Goal: Task Accomplishment & Management: Complete application form

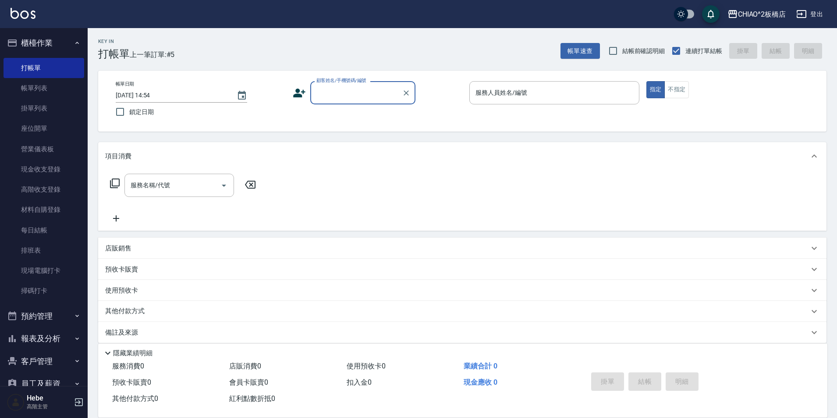
click at [323, 94] on input "顧客姓名/手機號碼/編號" at bounding box center [356, 92] width 84 height 15
type input "q"
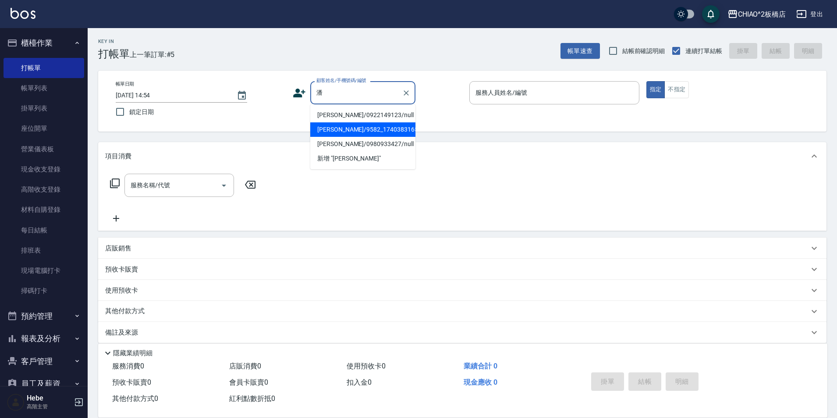
click at [384, 129] on li "[PERSON_NAME]/9582_1740383165/null" at bounding box center [362, 129] width 105 height 14
type input "[PERSON_NAME]/9582_1740383165/null"
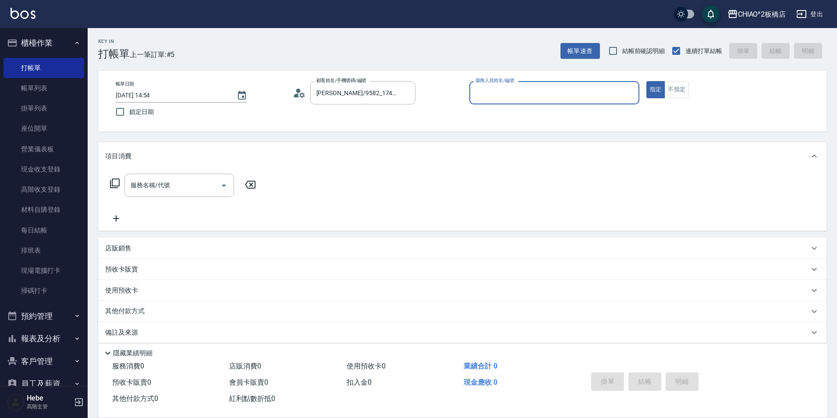
type input "Hebe(無代號)"
click at [150, 183] on div "服務名稱/代號 服務名稱/代號" at bounding box center [179, 185] width 110 height 23
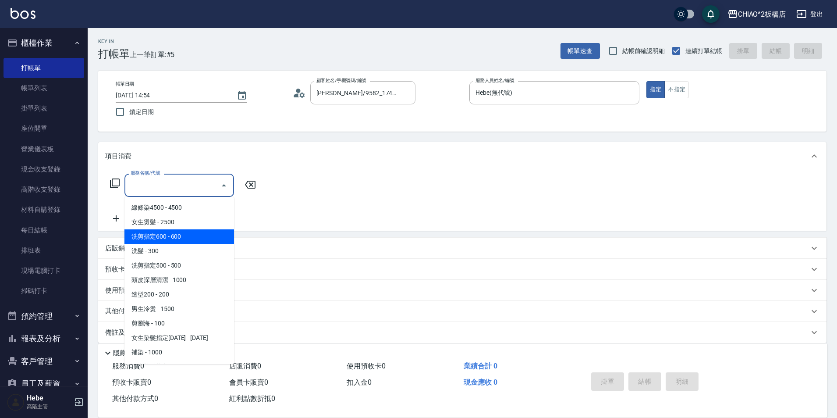
click at [163, 241] on span "洗剪指定600 - 600" at bounding box center [179, 236] width 110 height 14
type input "洗剪指定600(96678)"
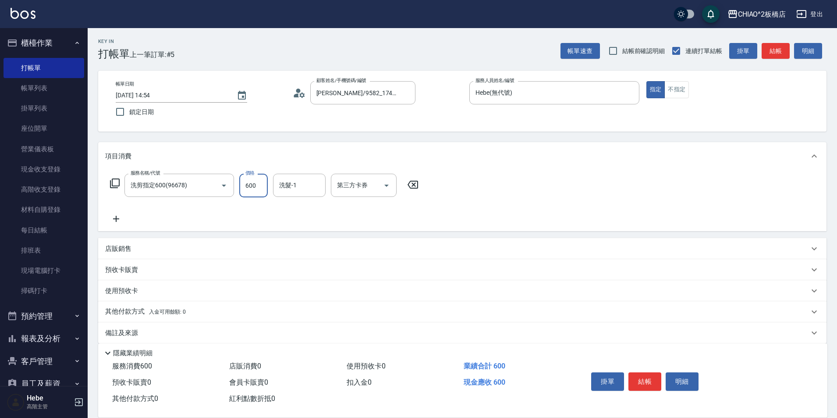
click at [251, 193] on input "600" at bounding box center [253, 186] width 28 height 24
type input "999"
click at [651, 372] on button "結帳" at bounding box center [645, 381] width 33 height 18
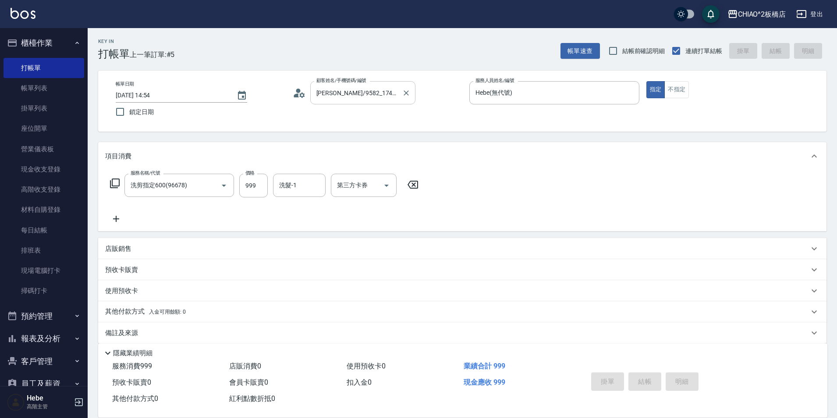
type input "[DATE] 16:22"
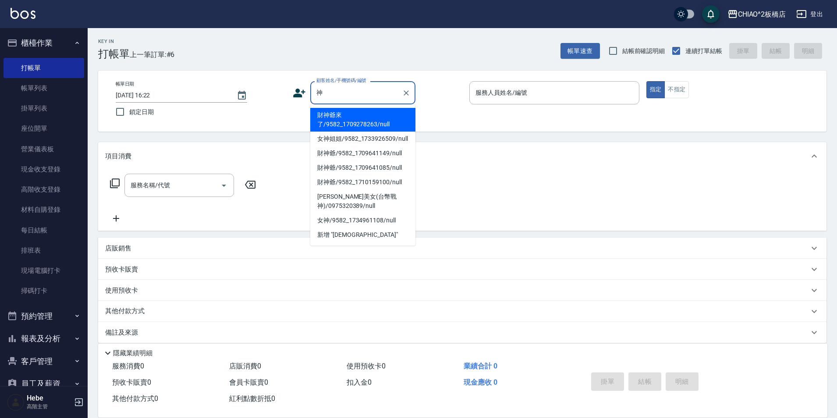
click at [346, 116] on li "財神爺來了/9582_1709278263/null" at bounding box center [362, 120] width 105 height 24
type input "財神爺來了/9582_1709278263/null"
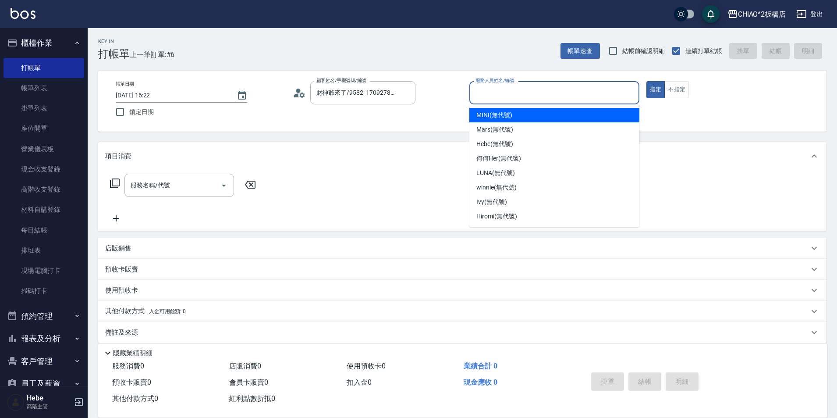
click at [528, 96] on input "服務人員姓名/編號" at bounding box center [554, 92] width 162 height 15
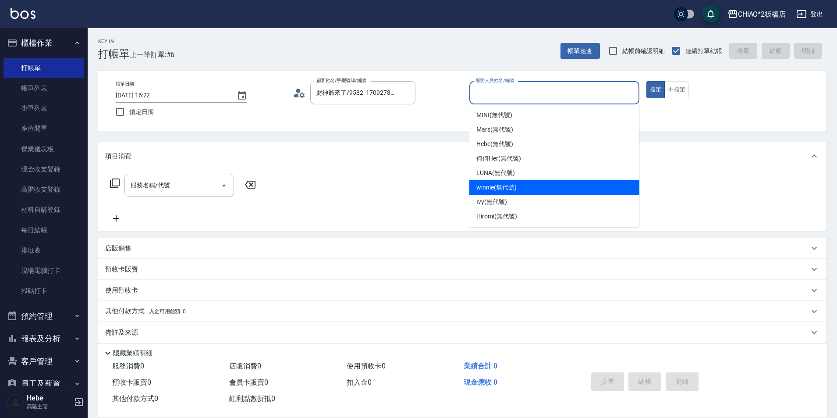
click at [516, 188] on span "winnie (無代號)" at bounding box center [496, 187] width 40 height 9
type input "winnie(無代號)"
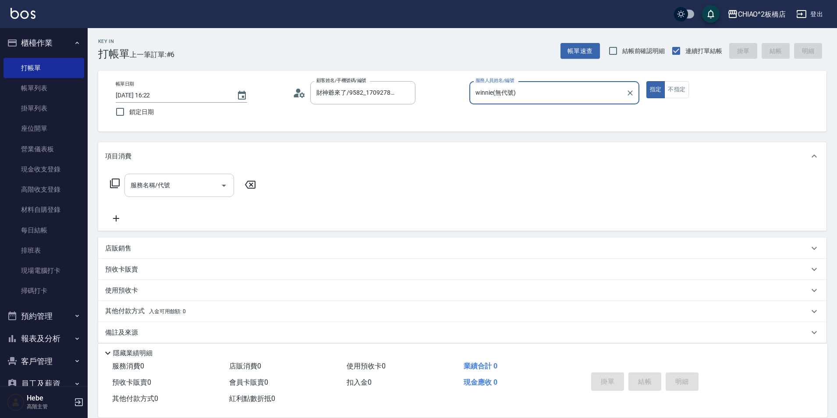
click at [195, 186] on input "服務名稱/代號" at bounding box center [172, 185] width 89 height 15
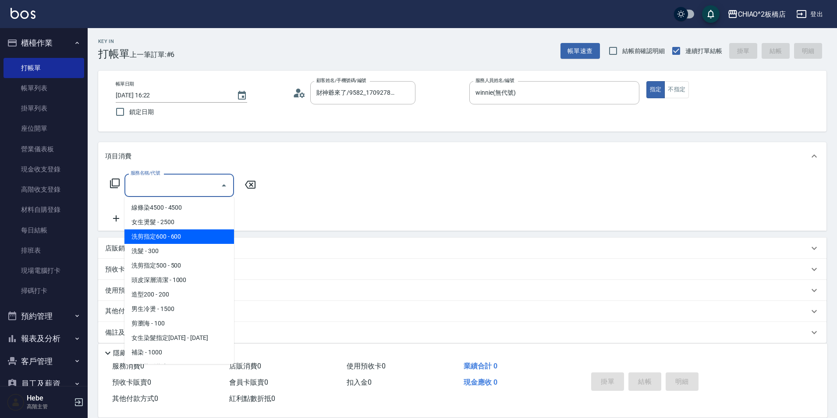
click at [184, 240] on span "洗剪指定600 - 600" at bounding box center [179, 236] width 110 height 14
type input "洗剪指定600(96678)"
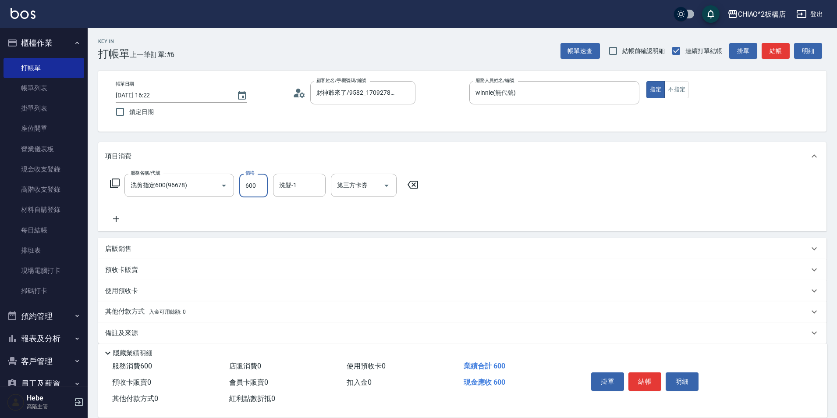
click at [259, 186] on input "600" at bounding box center [253, 186] width 28 height 24
type input "1200"
click at [145, 310] on p "其他付款方式 入金可用餘額: 0" at bounding box center [145, 312] width 81 height 10
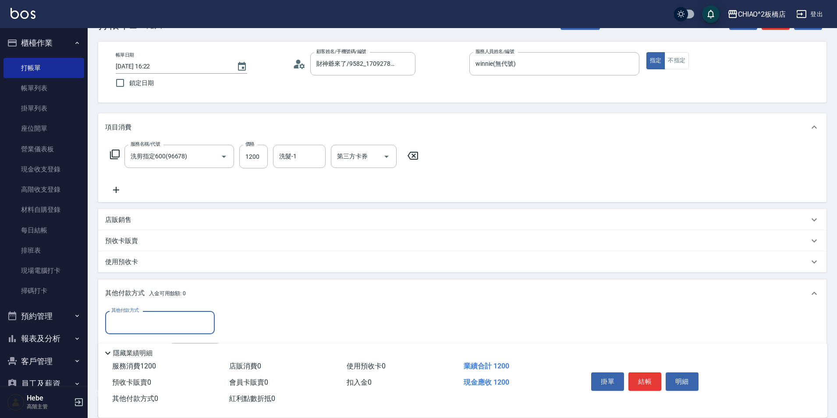
scroll to position [44, 0]
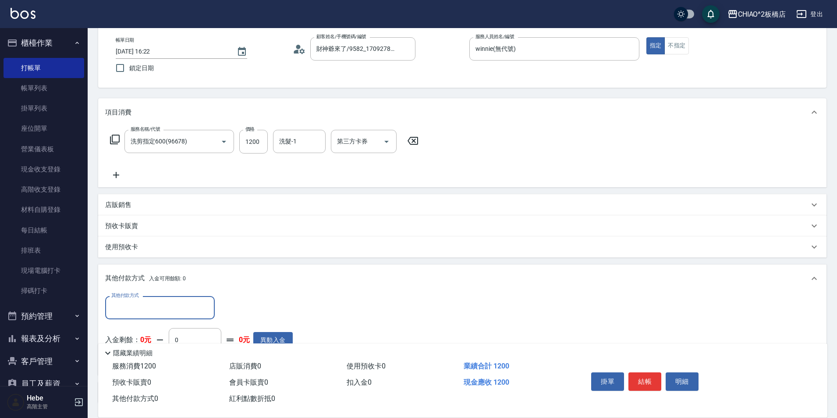
click at [145, 308] on input "其他付款方式" at bounding box center [160, 307] width 102 height 15
click at [143, 353] on span "轉帳" at bounding box center [160, 359] width 110 height 14
type input "轉帳"
click at [259, 315] on input "0" at bounding box center [253, 308] width 66 height 24
type input "1200"
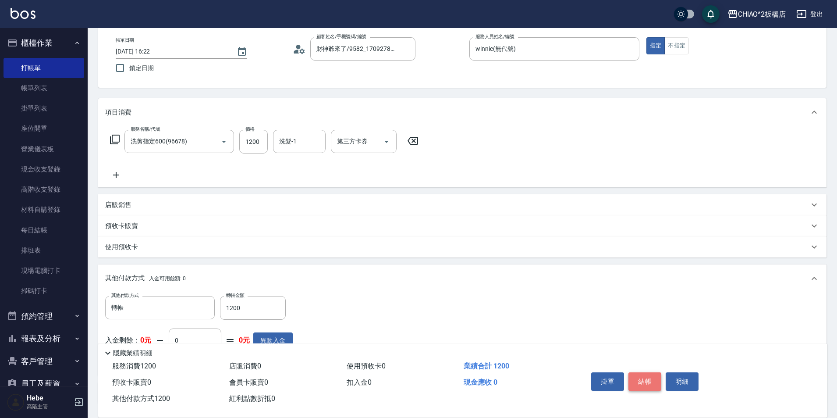
click at [653, 380] on button "結帳" at bounding box center [645, 381] width 33 height 18
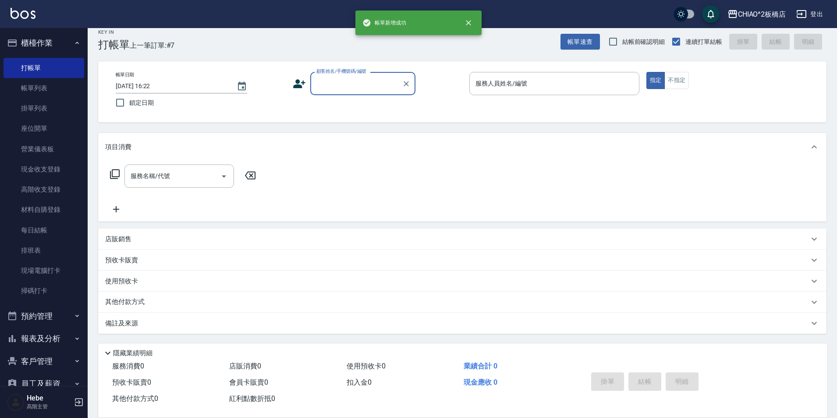
scroll to position [9, 0]
